Goal: Find specific page/section: Find specific page/section

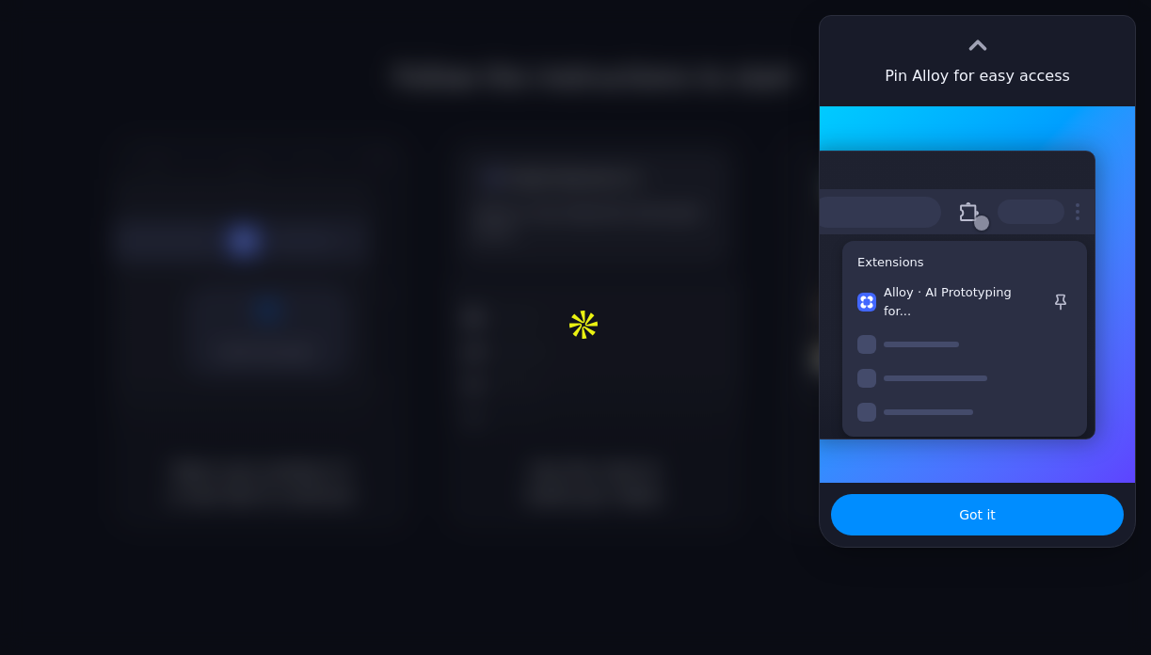
click at [980, 40] on div at bounding box center [978, 44] width 28 height 28
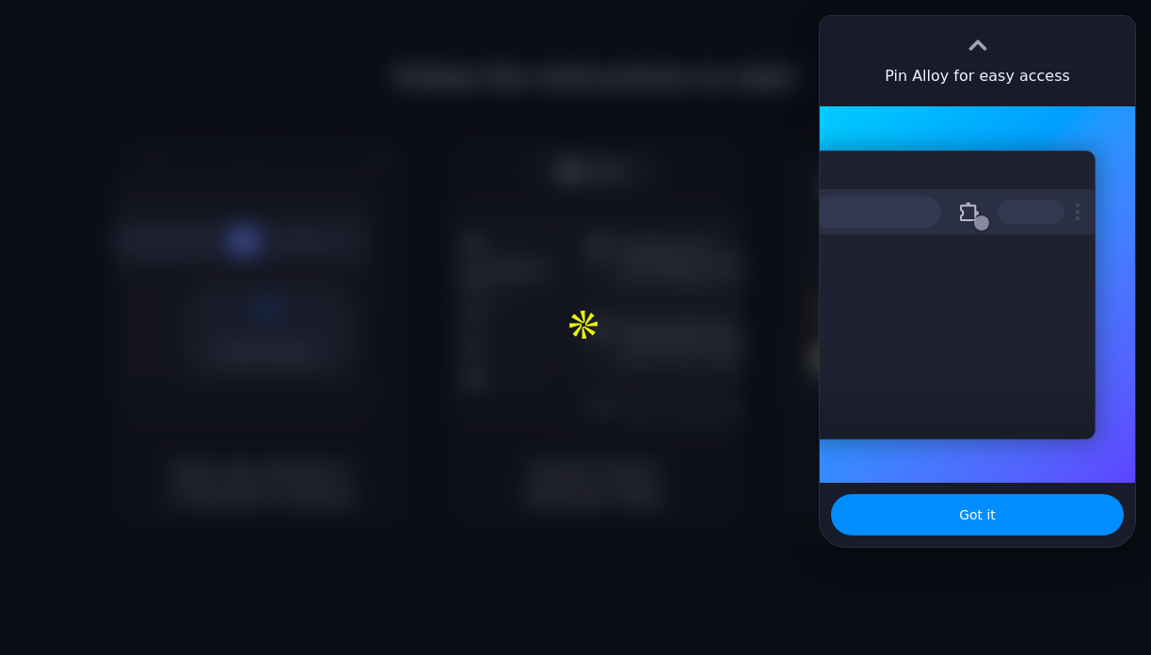
click at [976, 39] on div at bounding box center [978, 40] width 28 height 28
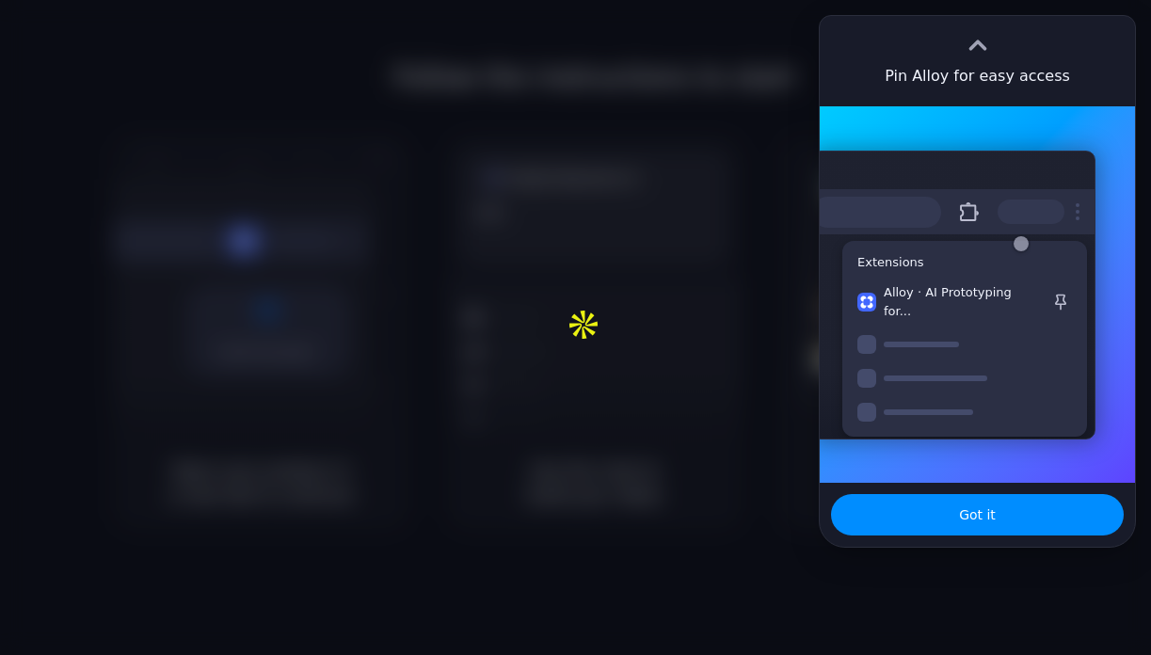
click at [978, 45] on div at bounding box center [978, 45] width 28 height 28
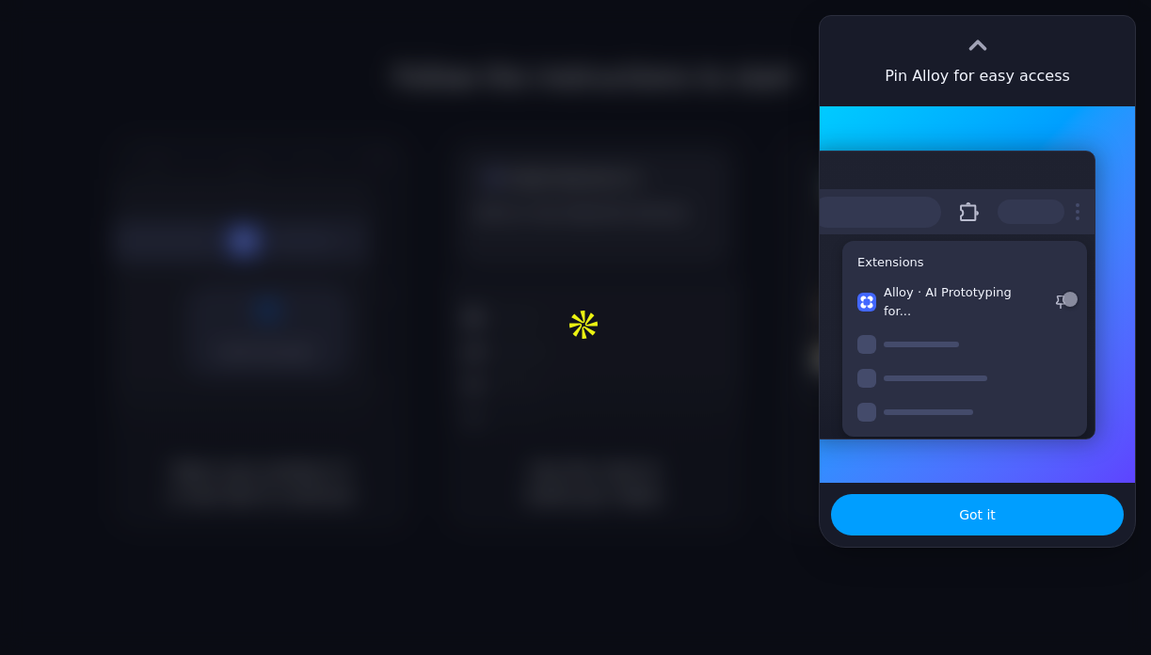
click at [1016, 523] on button "Got it" at bounding box center [977, 514] width 293 height 41
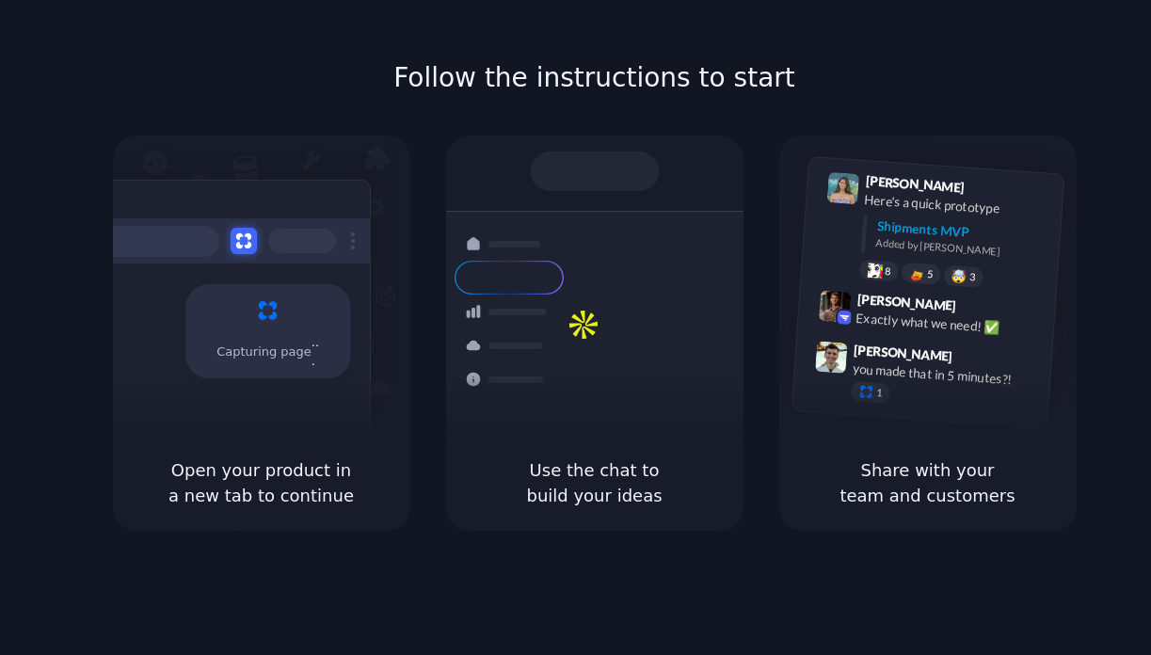
click at [606, 174] on div at bounding box center [594, 172] width 129 height 40
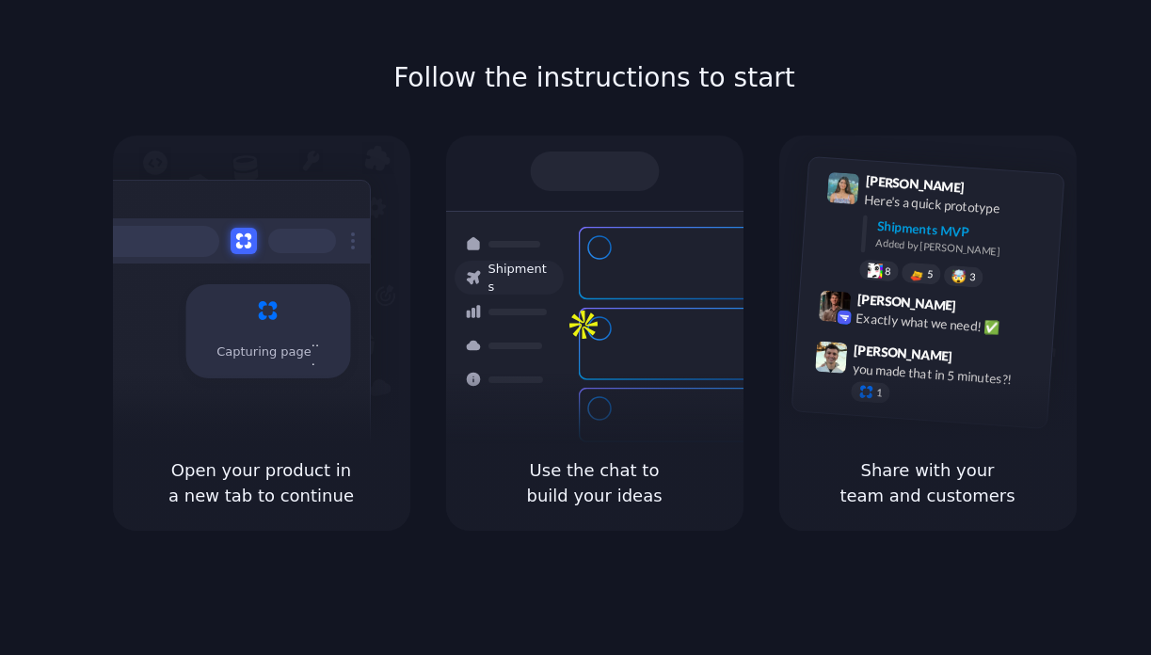
click at [506, 455] on div "Shipments" at bounding box center [494, 344] width 137 height 264
click at [275, 379] on div "Capturing page" at bounding box center [229, 324] width 284 height 289
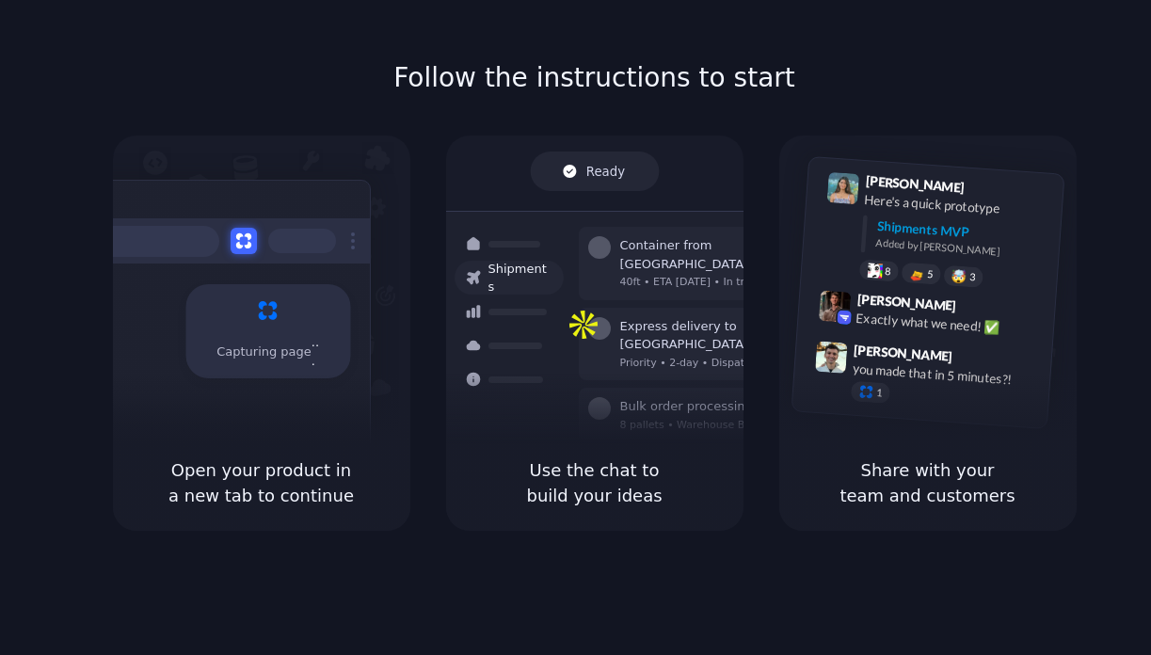
click at [595, 175] on span "Ready" at bounding box center [604, 171] width 39 height 19
click at [942, 265] on div "8 5 🤯 3" at bounding box center [952, 275] width 188 height 33
click at [920, 518] on div "Share with your team and customers" at bounding box center [927, 483] width 297 height 96
click at [927, 230] on div "Shipments MVP" at bounding box center [963, 231] width 174 height 31
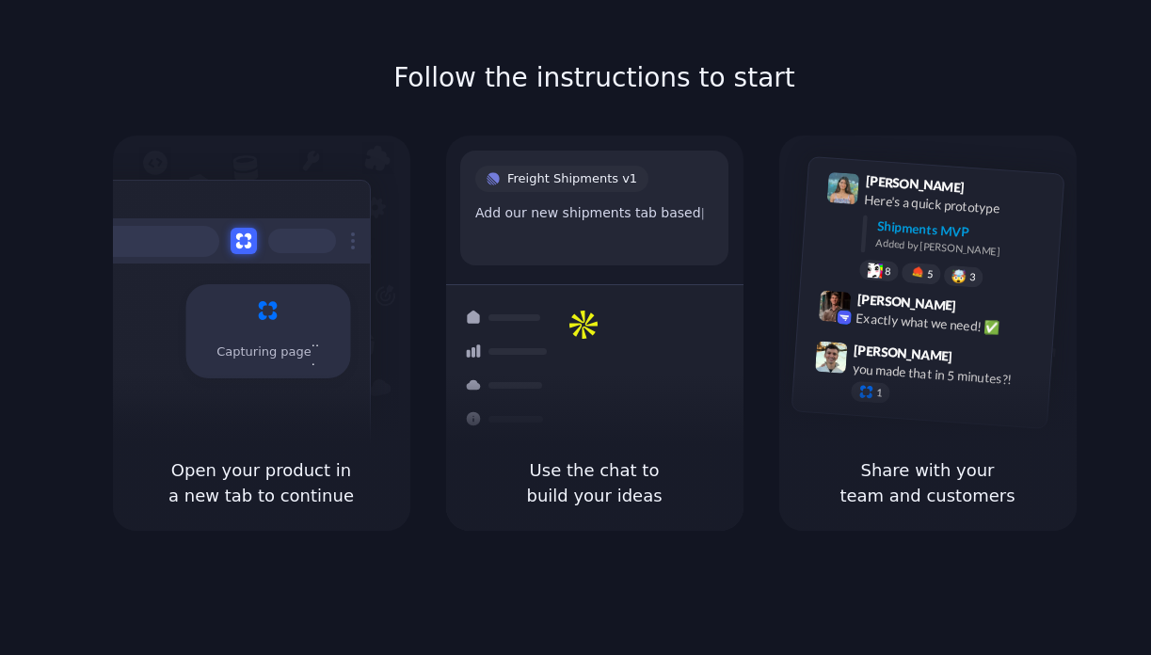
click at [648, 251] on div "Freight Shipments v1 Add our new shipments tab based |" at bounding box center [594, 208] width 268 height 115
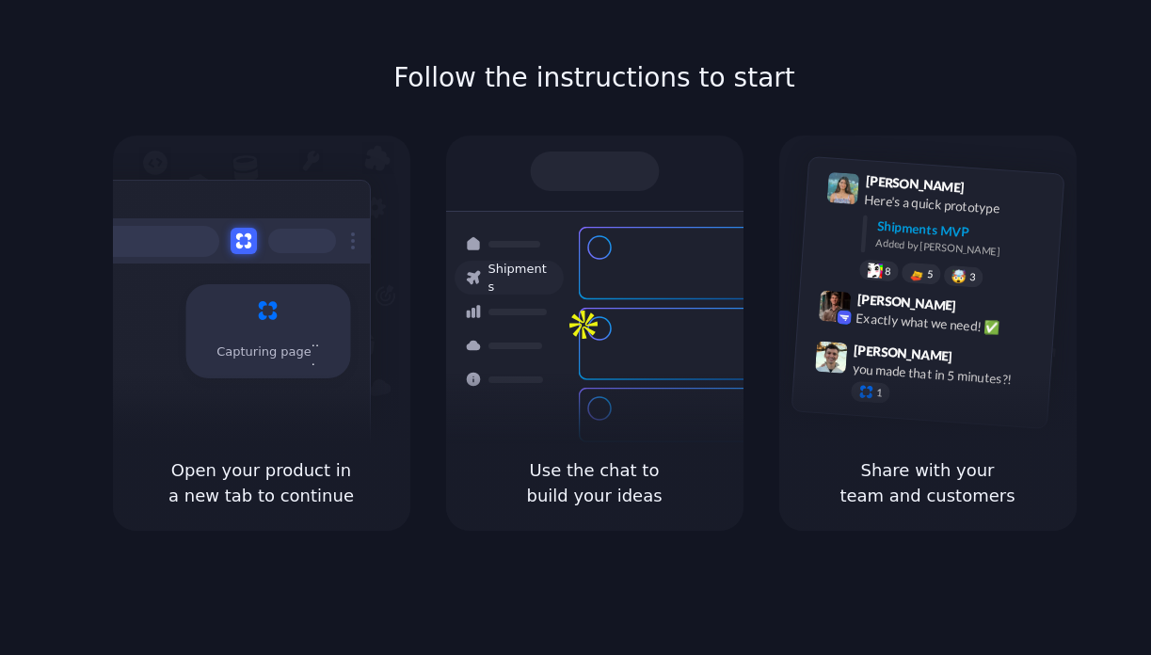
click at [282, 391] on div "Capturing page" at bounding box center [229, 324] width 284 height 289
click at [281, 339] on span "Capturing page" at bounding box center [269, 348] width 106 height 19
click at [256, 242] on div at bounding box center [229, 240] width 282 height 45
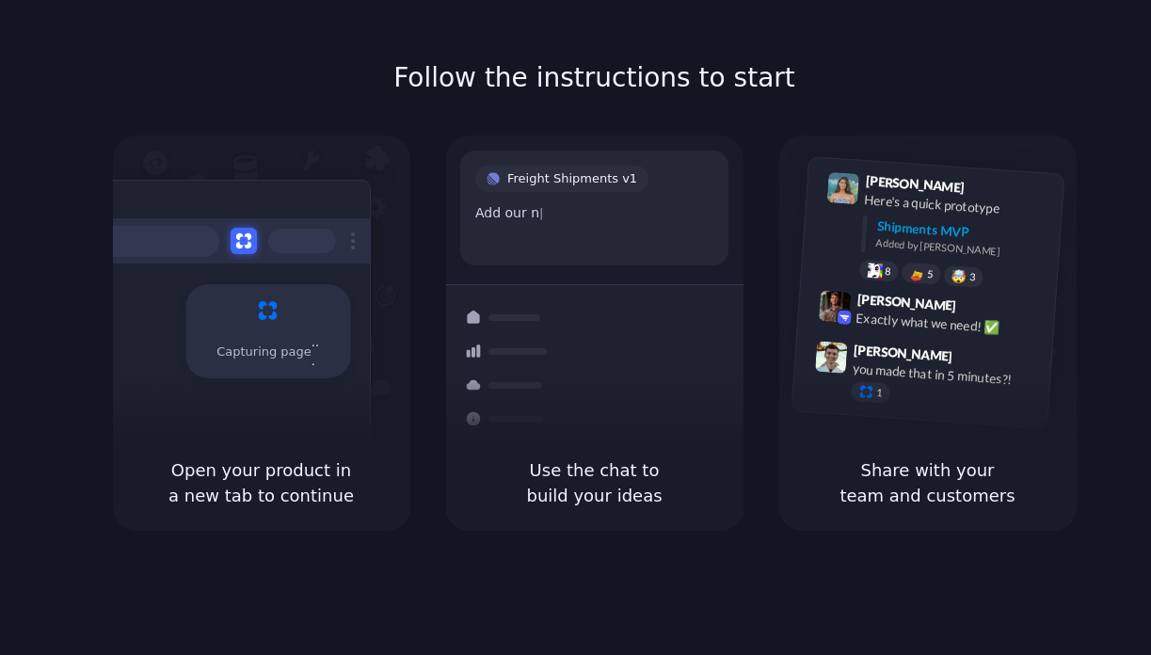
click at [583, 172] on span "Freight Shipments v1" at bounding box center [572, 178] width 130 height 19
drag, startPoint x: 490, startPoint y: 98, endPoint x: 767, endPoint y: 470, distance: 463.4
click at [767, 471] on div "Follow the instructions to start Capturing page Open your product in a new tab …" at bounding box center [594, 294] width 1151 height 472
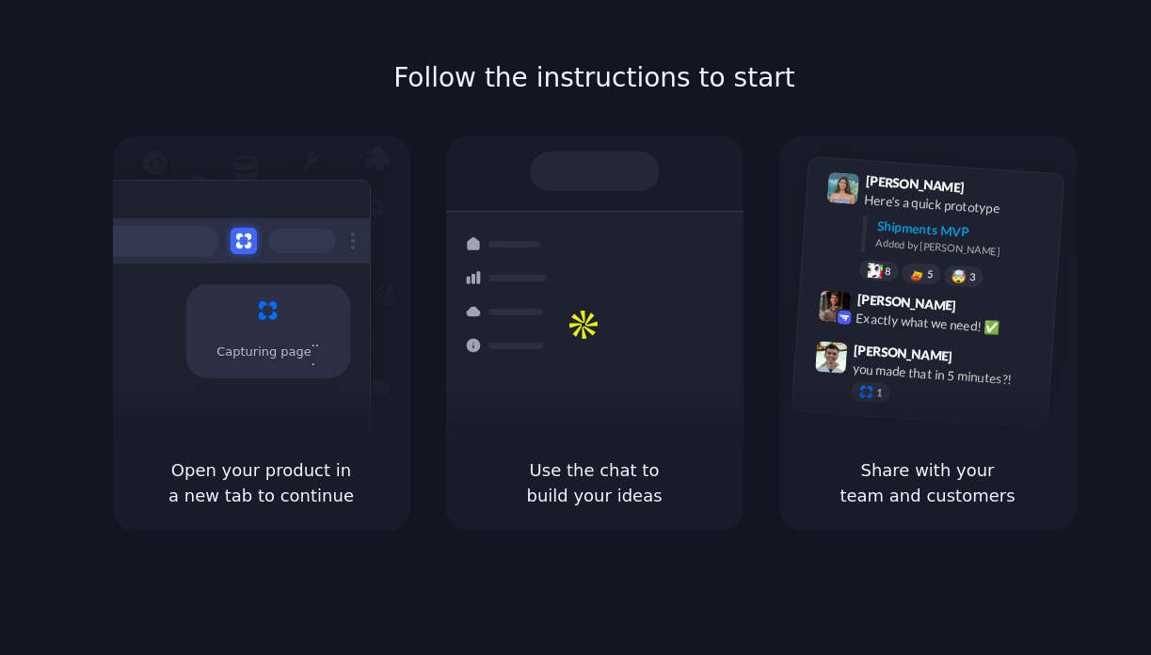
drag, startPoint x: 216, startPoint y: 456, endPoint x: 339, endPoint y: 558, distance: 159.8
click at [340, 559] on div "Follow the instructions to start Capturing page Open your product in a new tab …" at bounding box center [594, 346] width 1189 height 693
click at [282, 302] on div "Capturing page" at bounding box center [267, 331] width 165 height 94
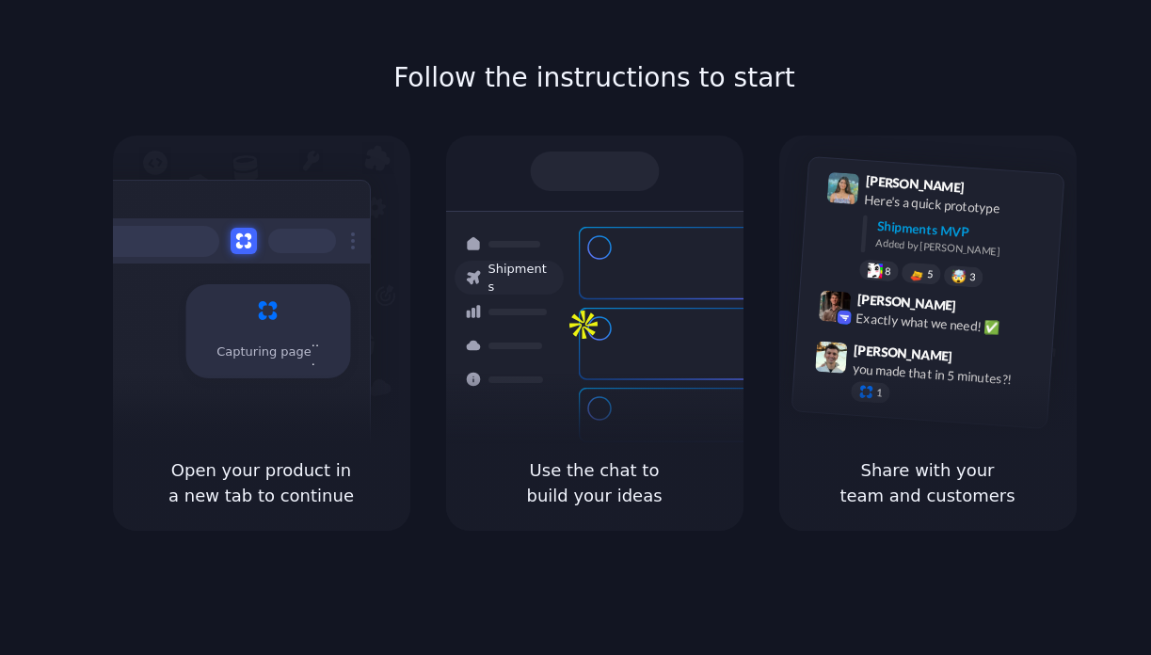
drag, startPoint x: 239, startPoint y: 234, endPoint x: 277, endPoint y: 268, distance: 50.6
click at [277, 270] on div "Capturing page" at bounding box center [229, 324] width 284 height 289
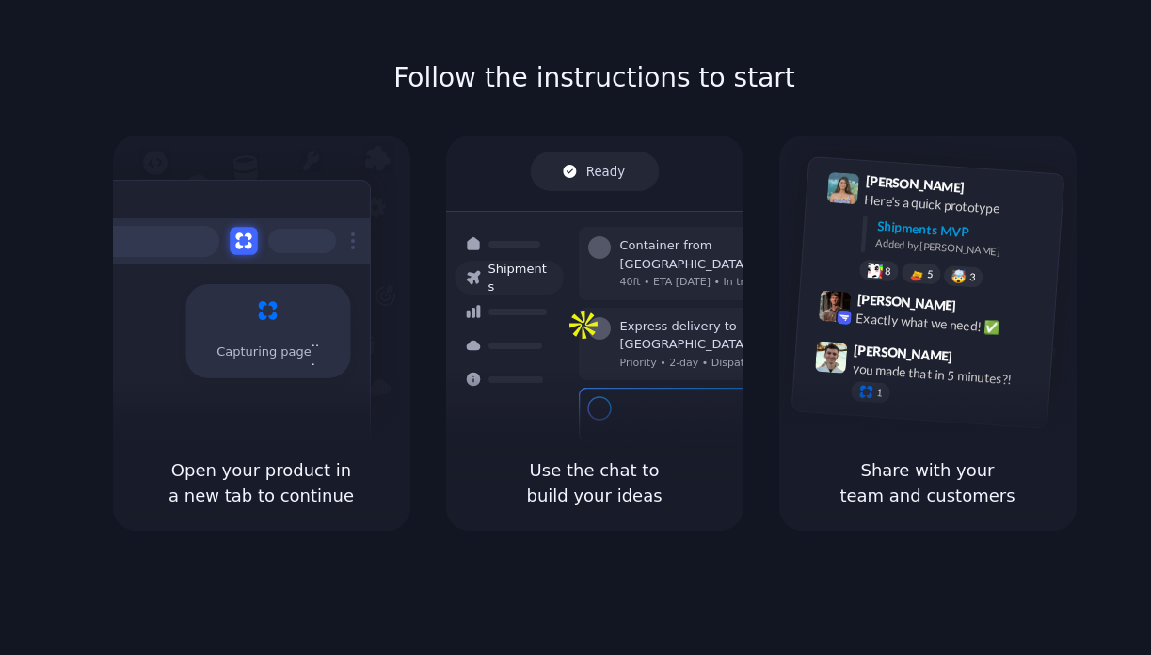
click at [244, 245] on button at bounding box center [243, 241] width 27 height 27
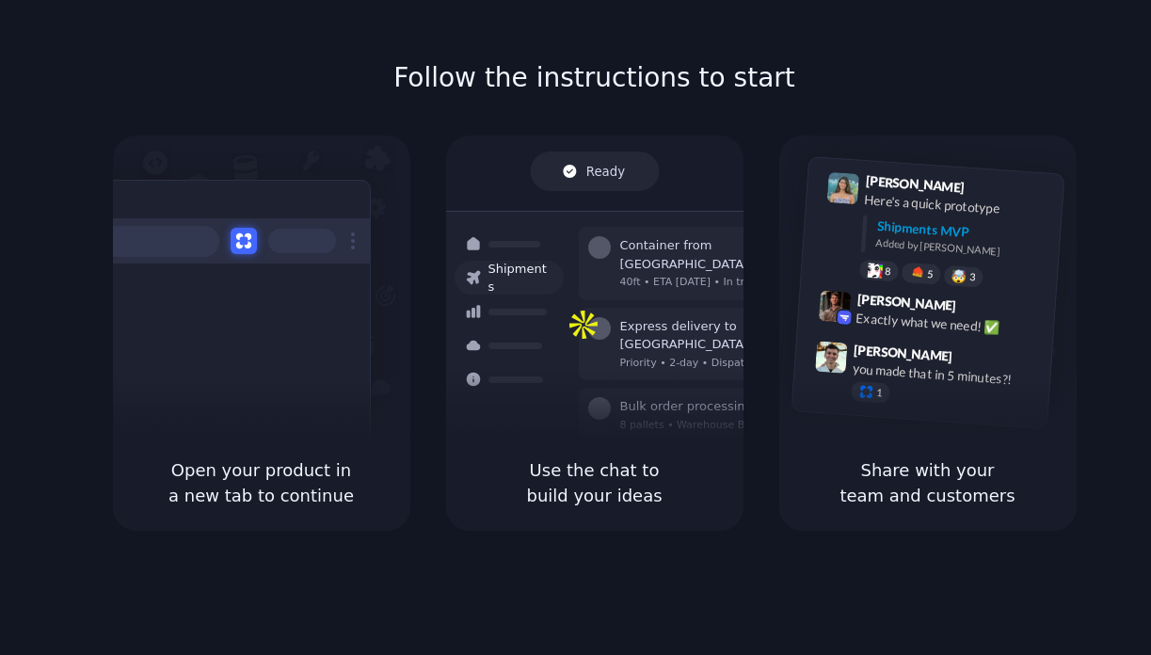
click at [602, 328] on div at bounding box center [602, 328] width 0 height 0
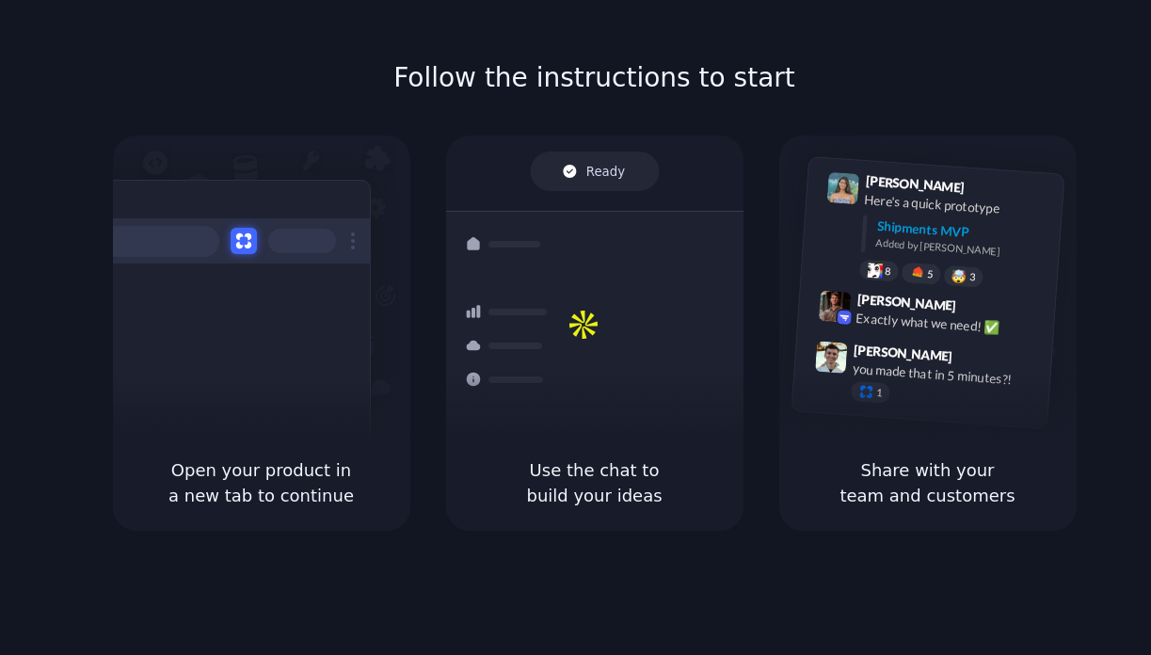
click at [602, 328] on div at bounding box center [602, 328] width 0 height 0
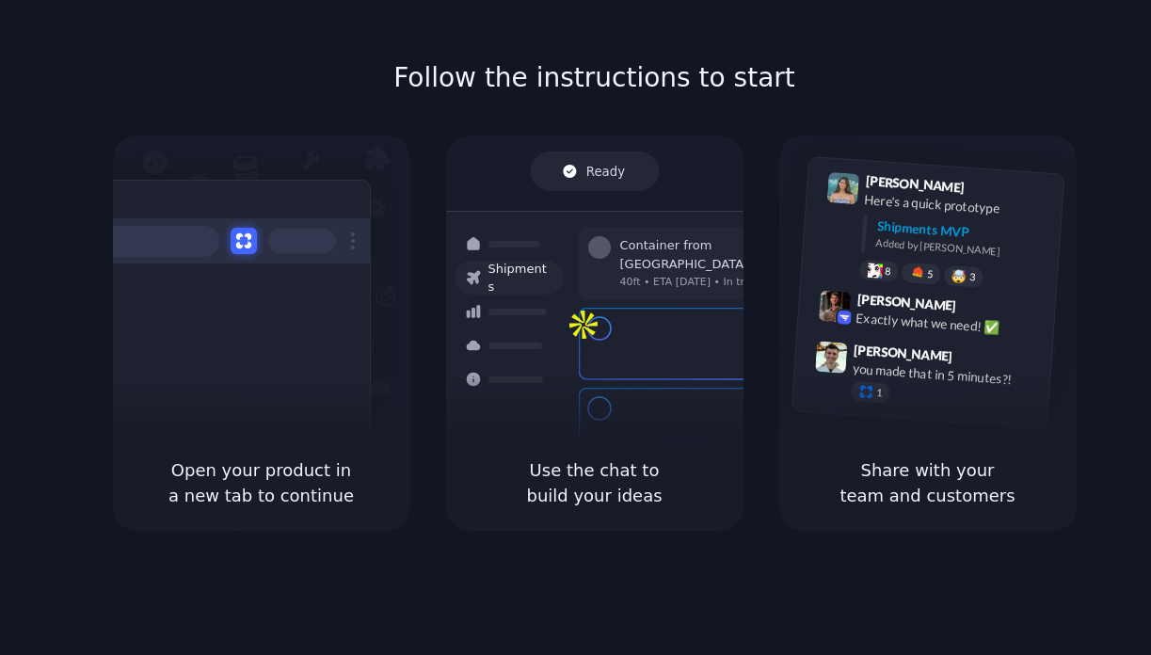
drag, startPoint x: 962, startPoint y: 167, endPoint x: 933, endPoint y: 165, distance: 29.2
click at [602, 328] on div at bounding box center [602, 328] width 0 height 0
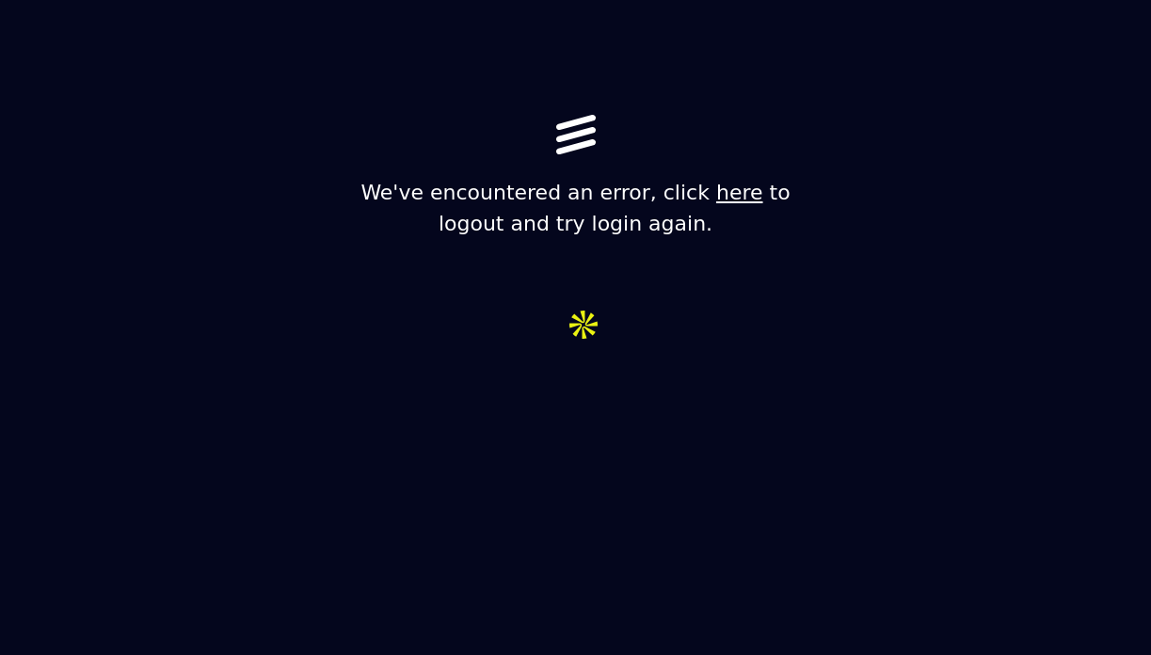
click at [716, 196] on link "here" at bounding box center [739, 193] width 47 height 24
click at [716, 197] on link "here" at bounding box center [739, 193] width 47 height 24
click at [716, 195] on link "here" at bounding box center [739, 193] width 47 height 24
